Goal: Task Accomplishment & Management: Use online tool/utility

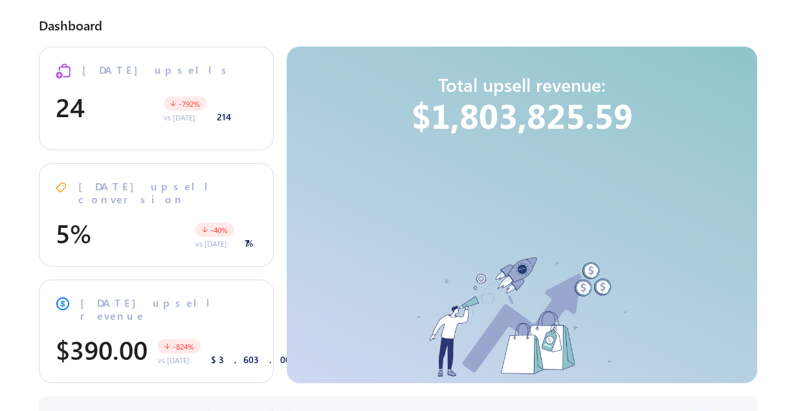
select select "**"
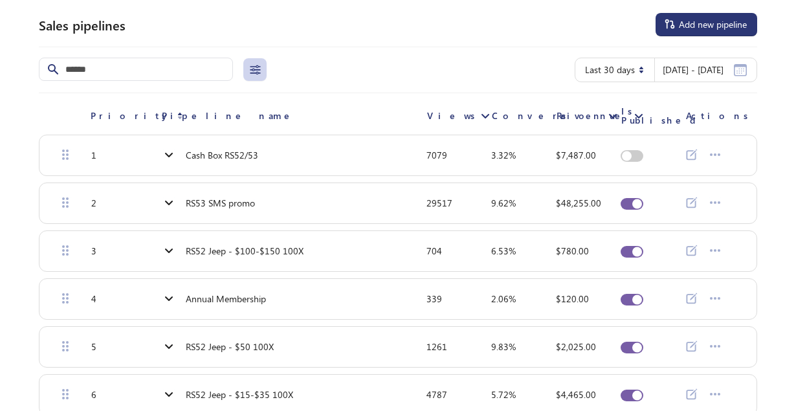
click at [215, 198] on span "RS53 SMS promo" at bounding box center [220, 203] width 69 height 10
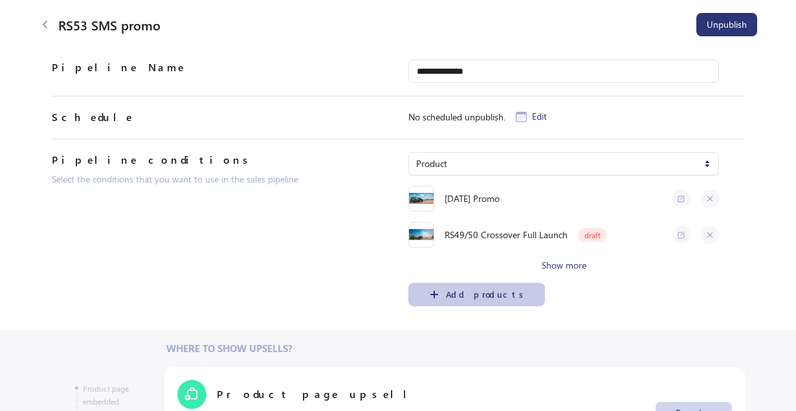
click at [469, 301] on button "Add products" at bounding box center [476, 294] width 136 height 23
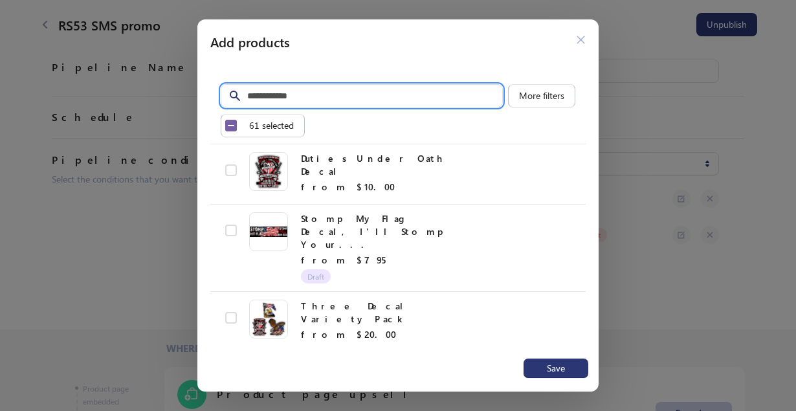
click at [322, 99] on input "Filter items" at bounding box center [374, 95] width 256 height 23
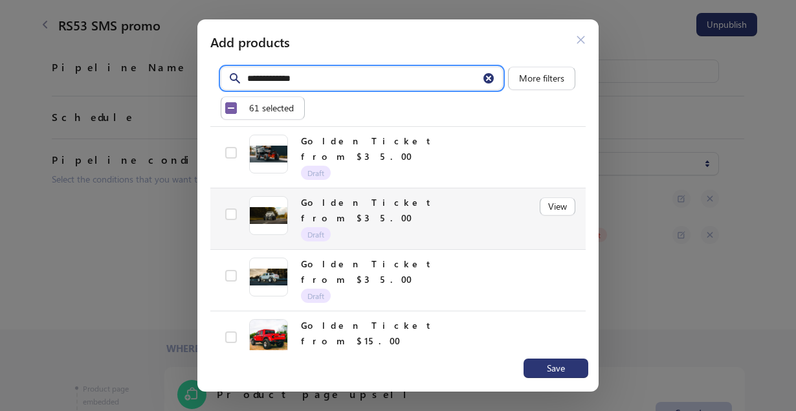
scroll to position [19, 0]
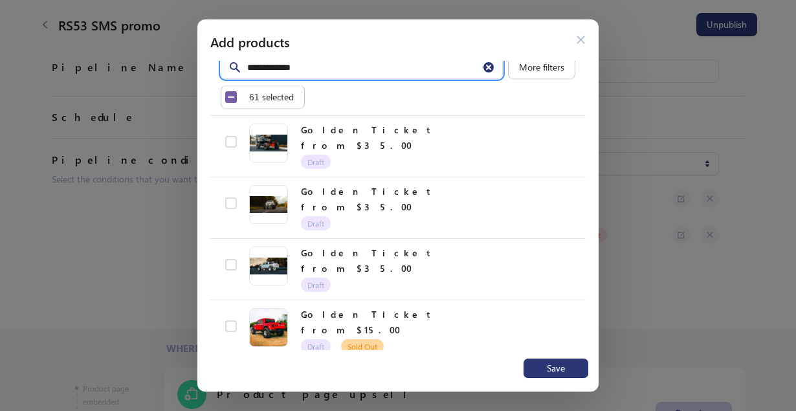
type input "**********"
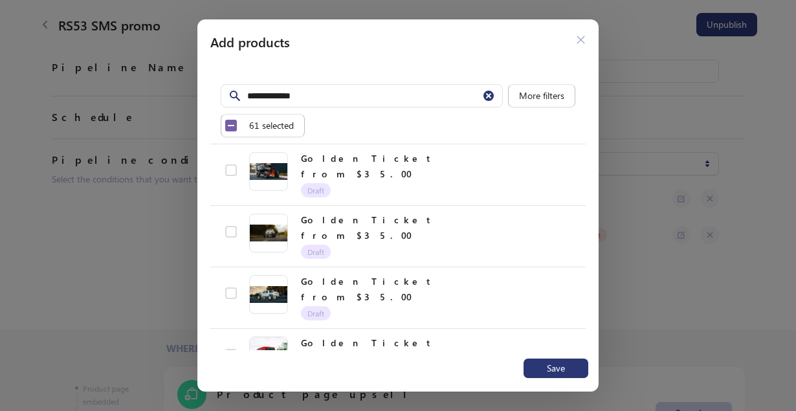
scroll to position [455, 0]
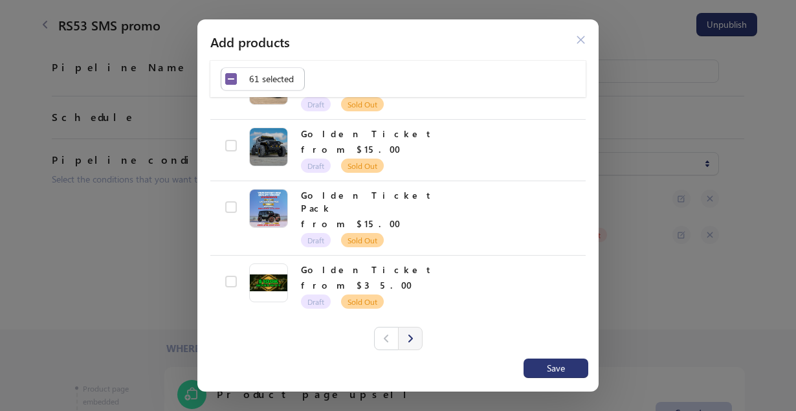
click at [411, 332] on button "Next" at bounding box center [410, 338] width 25 height 23
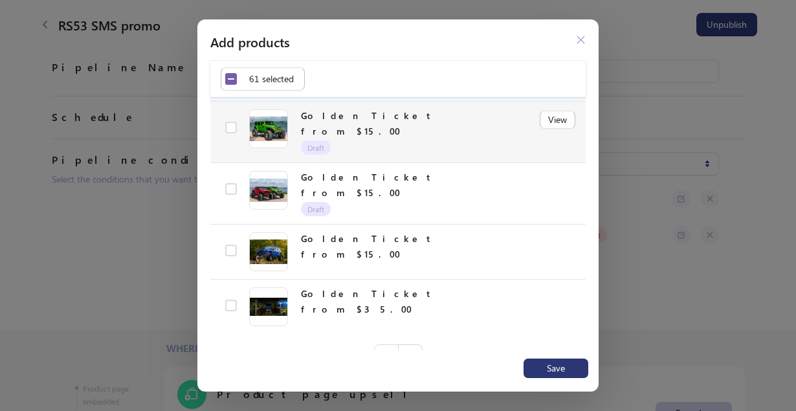
scroll to position [377, 0]
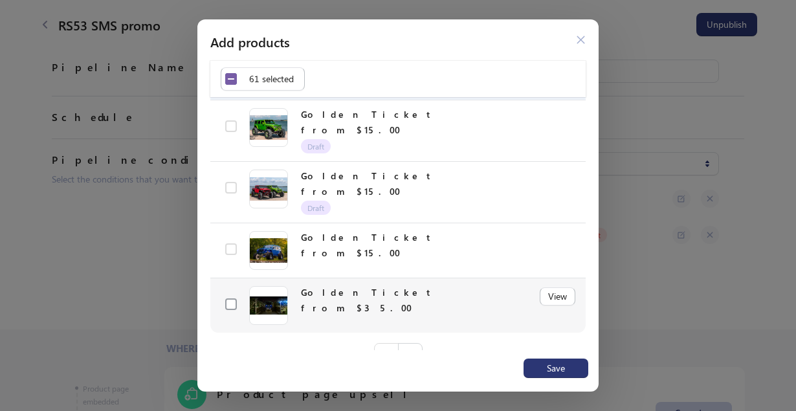
click at [233, 298] on span at bounding box center [231, 304] width 12 height 12
click at [541, 367] on span "Save" at bounding box center [555, 368] width 32 height 10
